Goal: Information Seeking & Learning: Learn about a topic

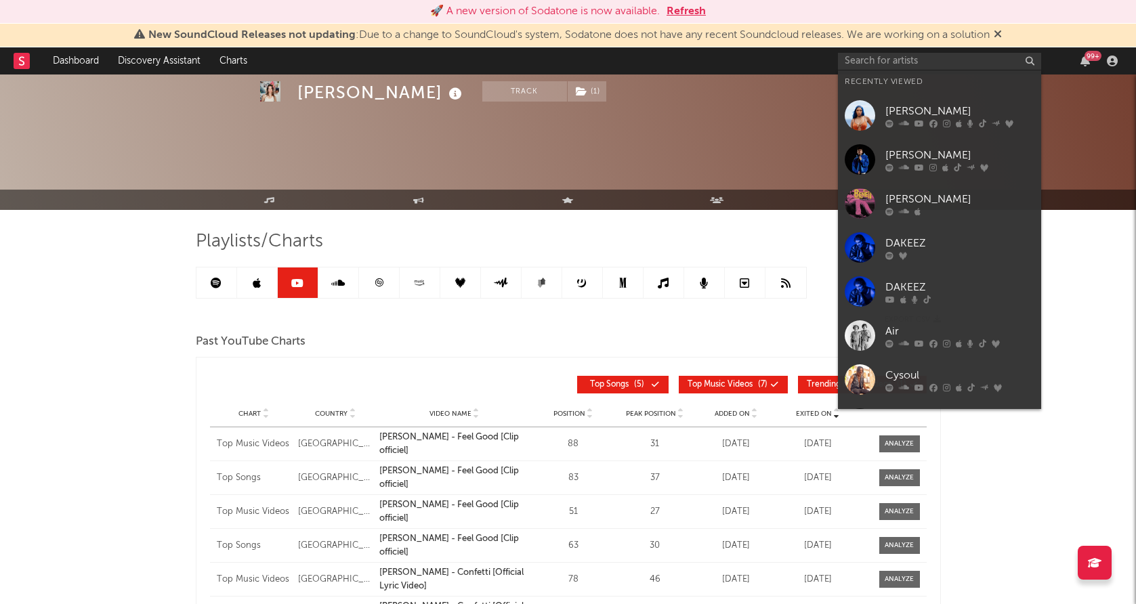
scroll to position [152, 0]
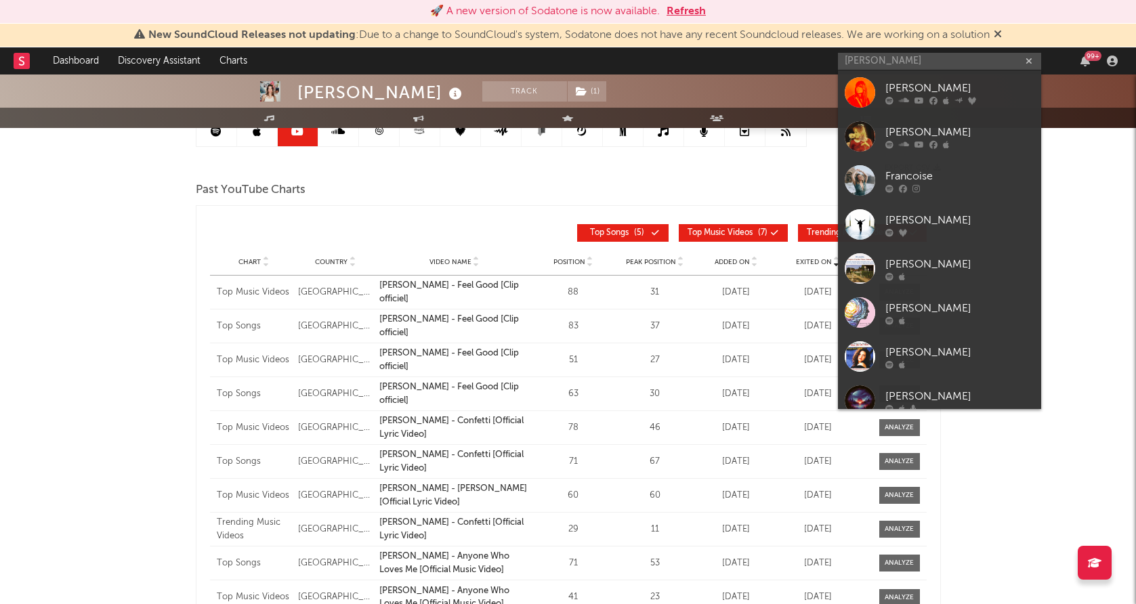
type input "[PERSON_NAME]"
click at [885, 89] on div "[PERSON_NAME]" at bounding box center [959, 88] width 149 height 16
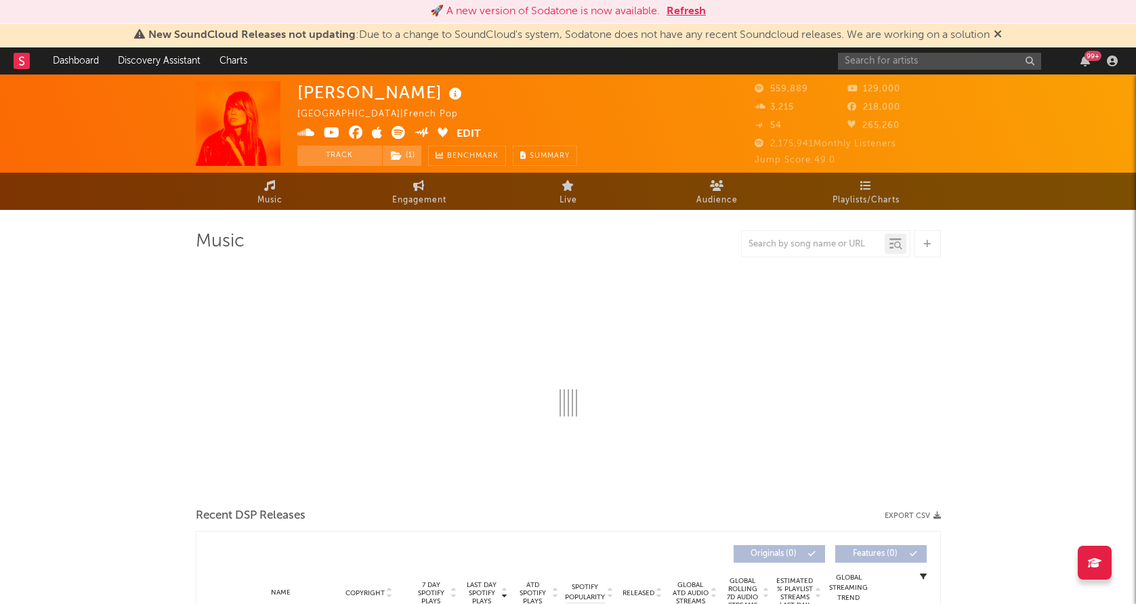
select select "6m"
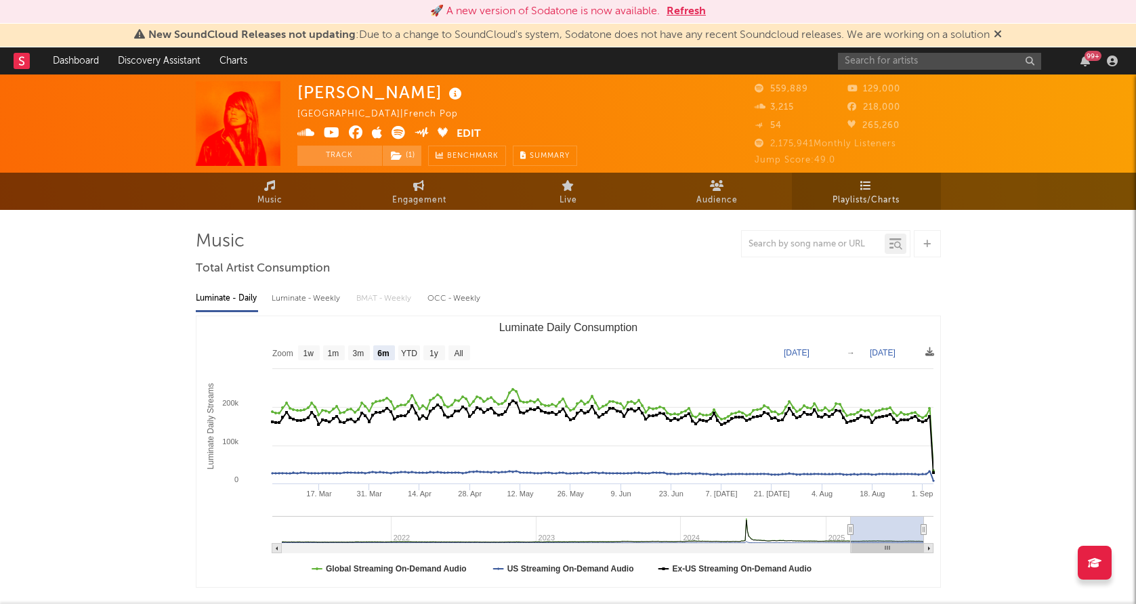
click at [882, 194] on span "Playlists/Charts" at bounding box center [865, 200] width 67 height 16
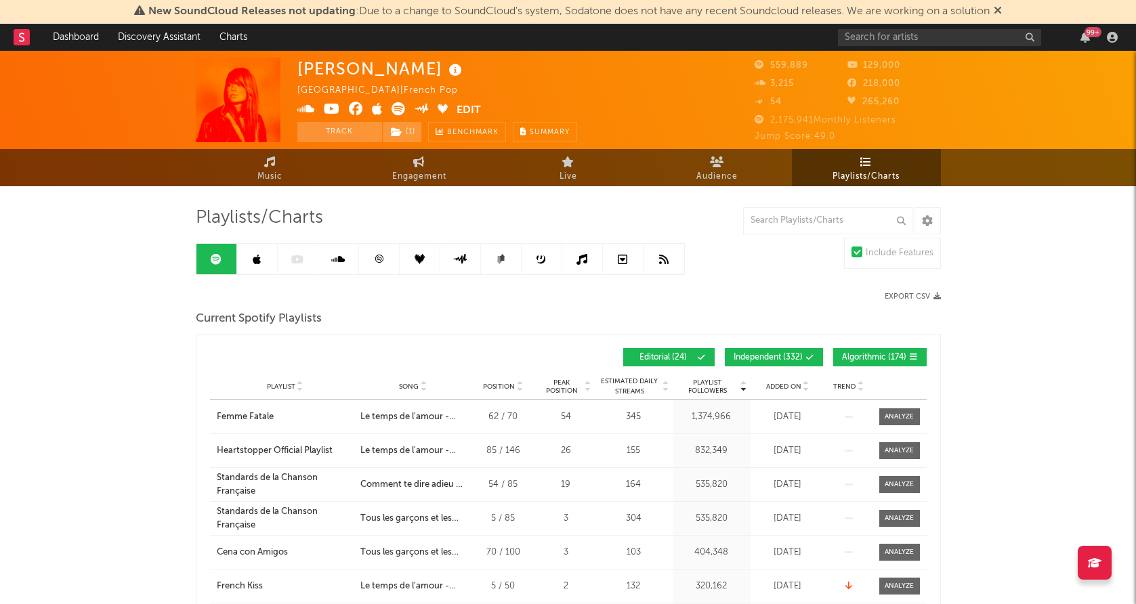
click at [779, 384] on span "Added On" at bounding box center [783, 387] width 35 height 8
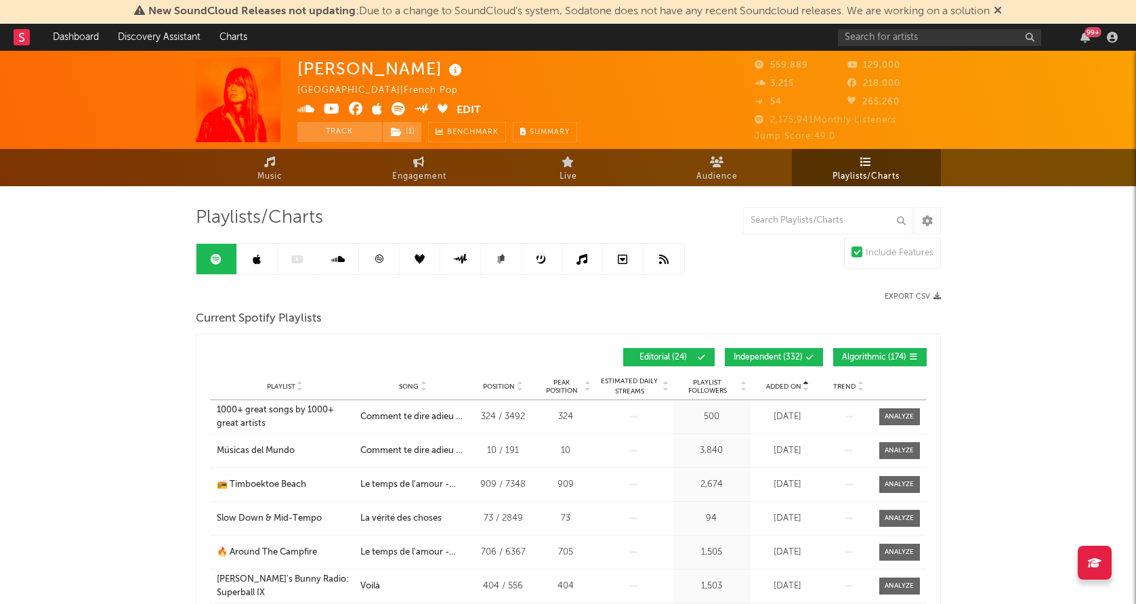
click at [779, 384] on span "Added On" at bounding box center [783, 387] width 35 height 8
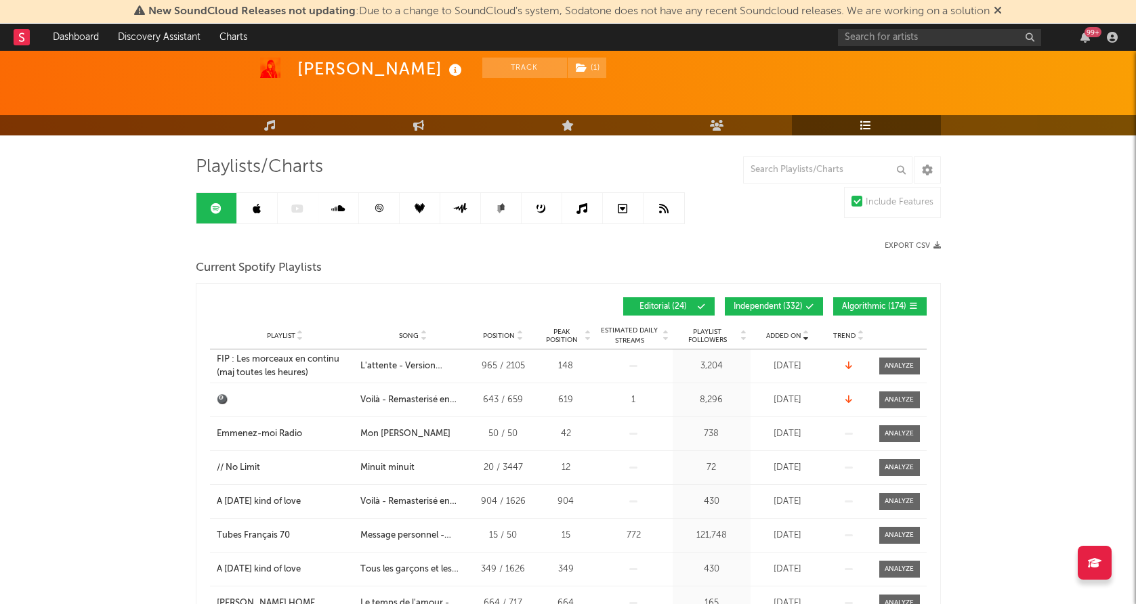
scroll to position [53, 0]
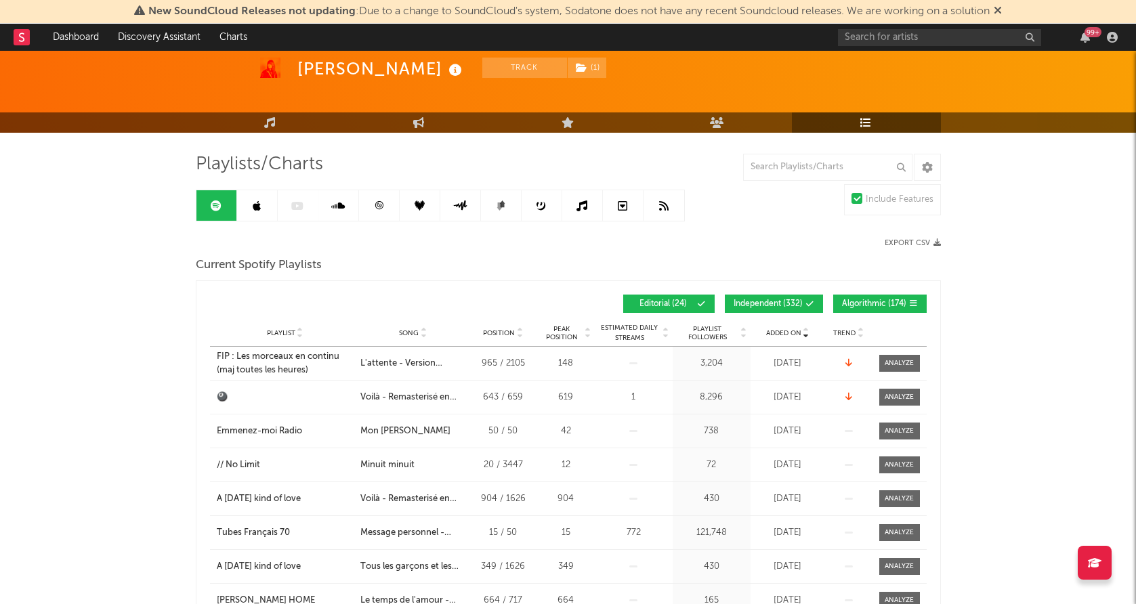
click at [379, 205] on icon at bounding box center [379, 205] width 10 height 10
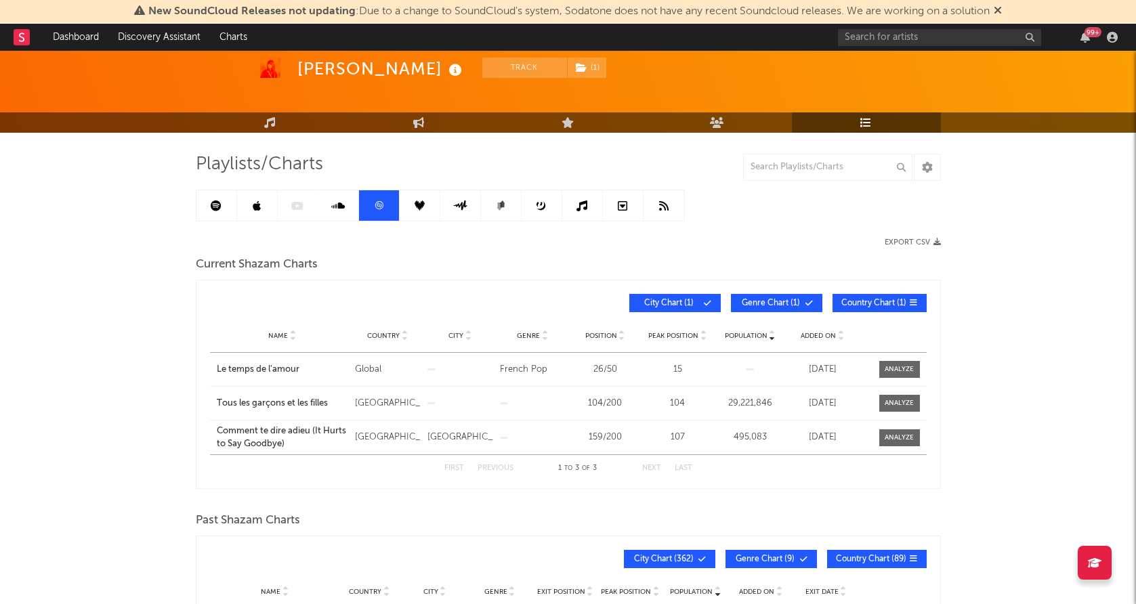
click at [819, 335] on span "Added On" at bounding box center [817, 336] width 35 height 8
click at [221, 209] on link at bounding box center [216, 205] width 41 height 30
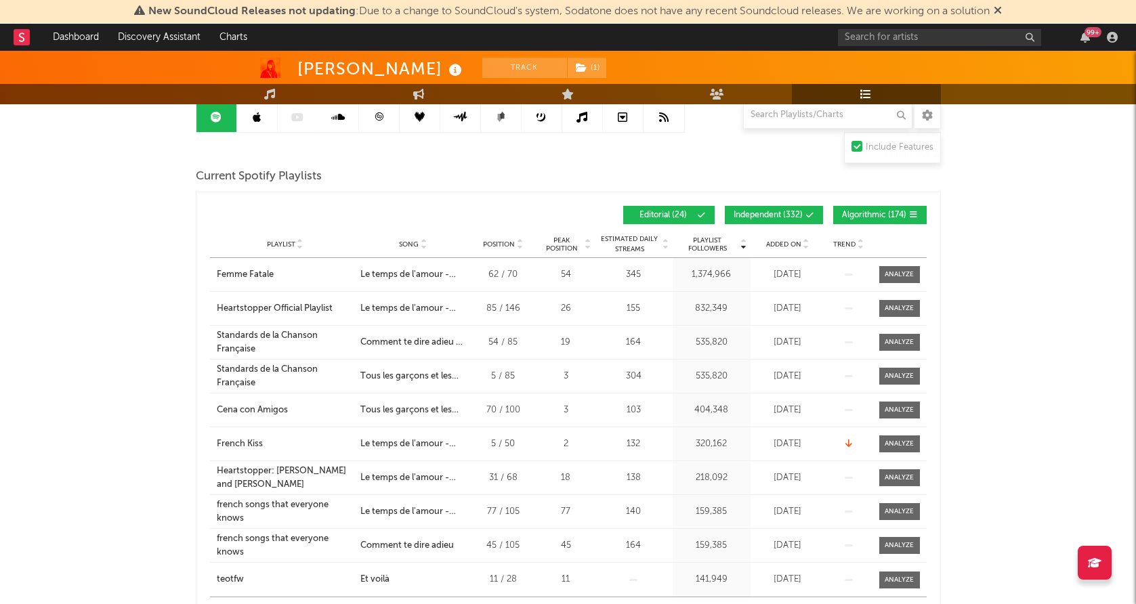
scroll to position [135, 0]
